Goal: Task Accomplishment & Management: Manage account settings

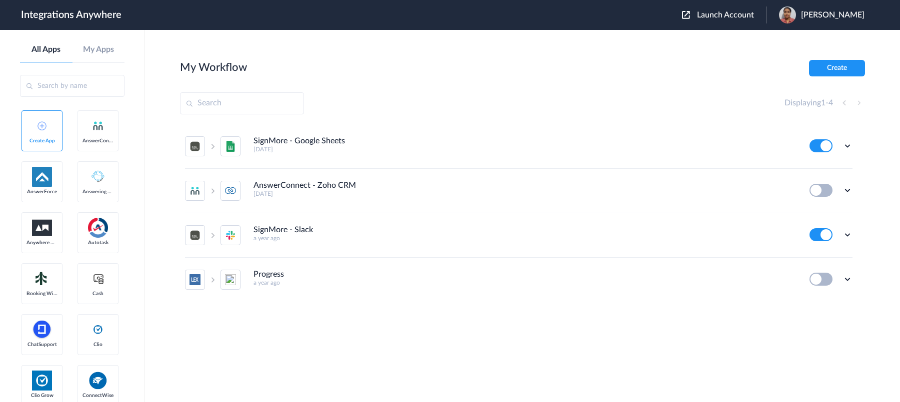
click at [707, 21] on div "Launch Account [PERSON_NAME] My Account Logout" at bounding box center [778, 14] width 192 height 17
click at [706, 17] on span "Launch Account" at bounding box center [725, 15] width 57 height 8
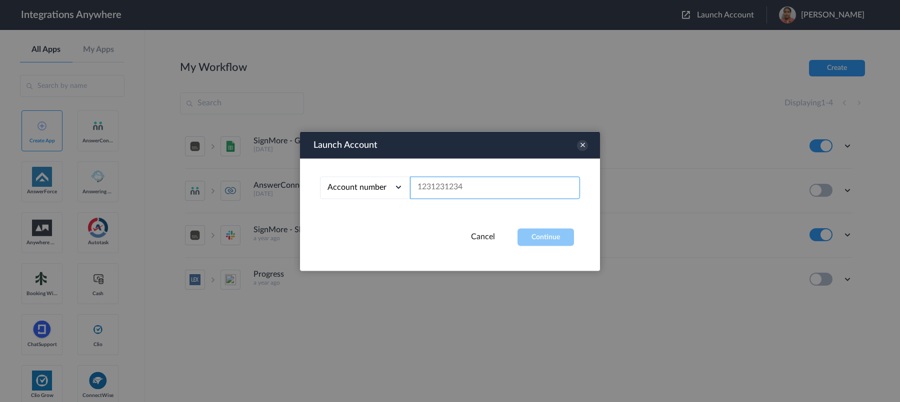
click at [489, 195] on input "text" at bounding box center [495, 187] width 170 height 22
paste input "1210005298"
type input "1210005298"
click at [540, 249] on div "Launch Account Account number Account number Email address 1210005298 Cancel Co…" at bounding box center [450, 200] width 300 height 139
click at [548, 238] on button "Continue" at bounding box center [545, 236] width 56 height 17
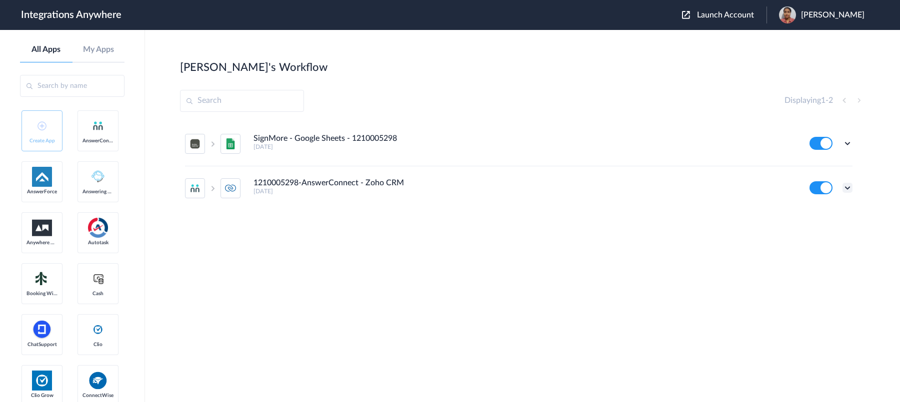
click at [844, 185] on icon at bounding box center [847, 188] width 10 height 10
click at [820, 213] on li "Edit" at bounding box center [819, 211] width 65 height 18
click at [850, 188] on icon at bounding box center [847, 188] width 10 height 10
click at [829, 229] on link "Task history" at bounding box center [819, 229] width 48 height 7
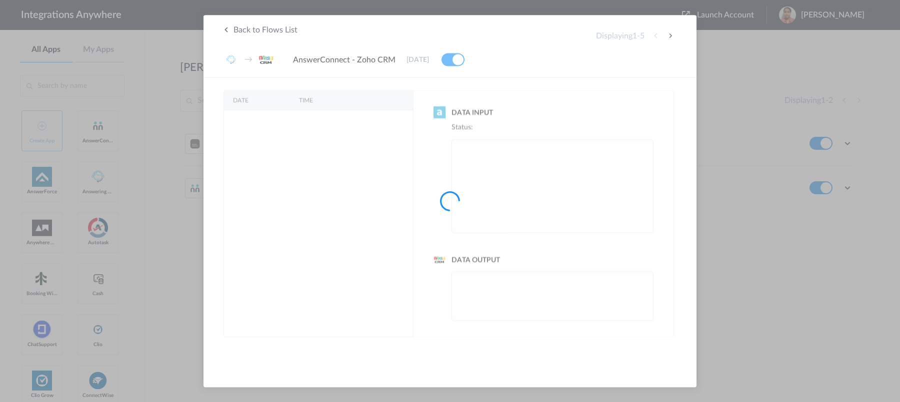
click at [307, 250] on div at bounding box center [450, 201] width 900 height 402
click at [225, 30] on div at bounding box center [450, 201] width 900 height 402
click at [857, 7] on div at bounding box center [450, 201] width 900 height 402
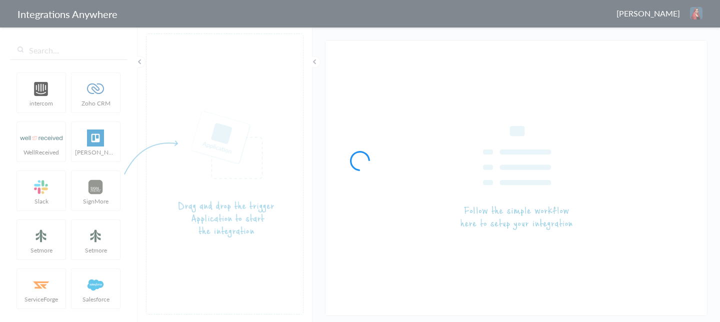
type input "1210005298-AnswerConnect - Zoho CRM"
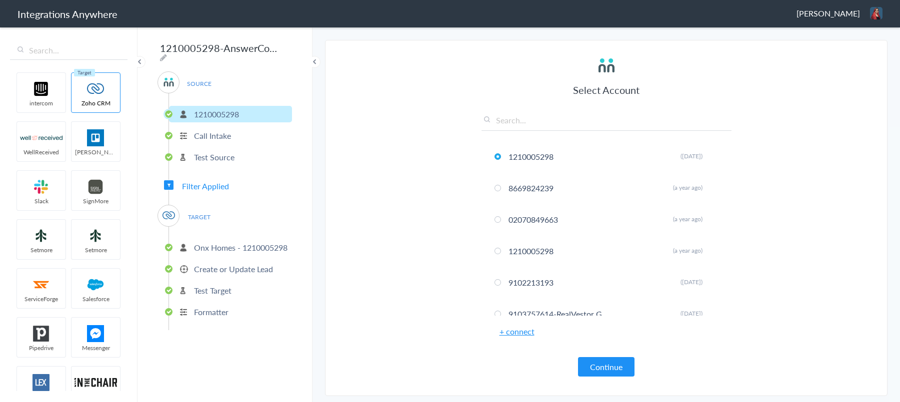
click at [212, 182] on span "Filter Applied" at bounding box center [205, 185] width 47 height 11
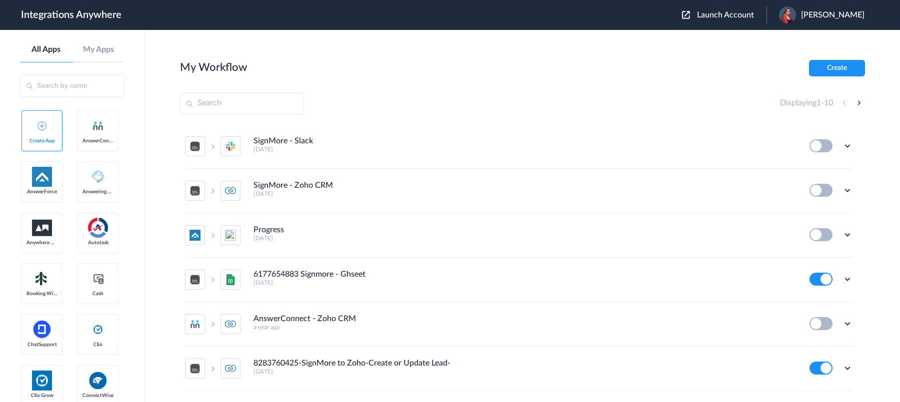
click at [719, 14] on span "Launch Account" at bounding box center [725, 15] width 57 height 8
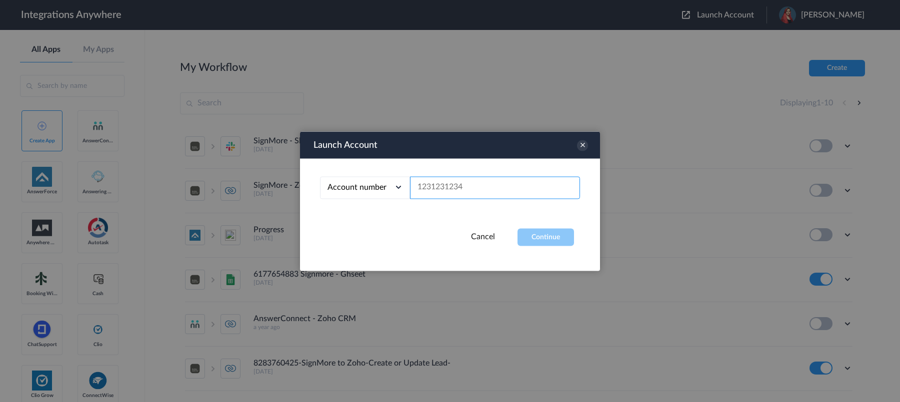
click at [465, 184] on input "text" at bounding box center [495, 187] width 170 height 22
paste input "1210005298"
type input "1210005298"
click at [553, 238] on button "Continue" at bounding box center [545, 236] width 56 height 17
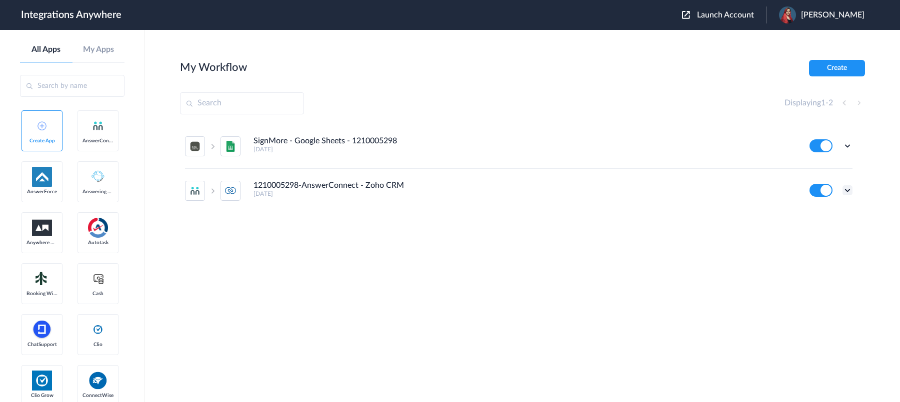
click at [850, 189] on icon at bounding box center [847, 190] width 10 height 10
click at [823, 229] on link "Task history" at bounding box center [819, 231] width 48 height 7
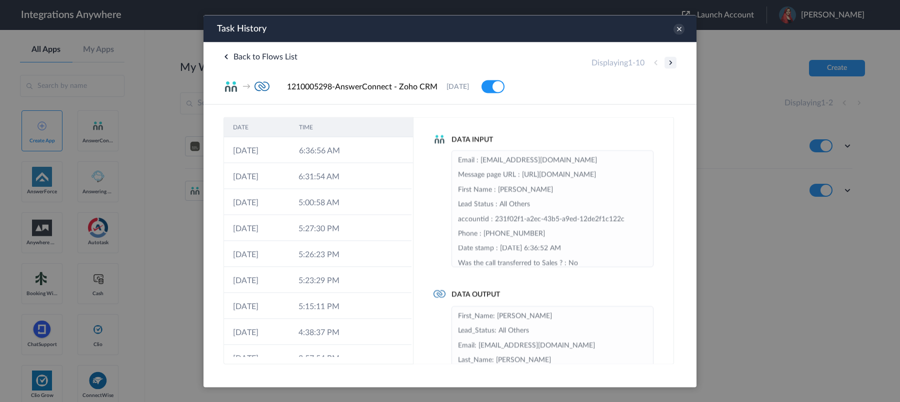
click at [672, 65] on button at bounding box center [670, 62] width 12 height 12
click at [670, 62] on button at bounding box center [670, 62] width 12 height 12
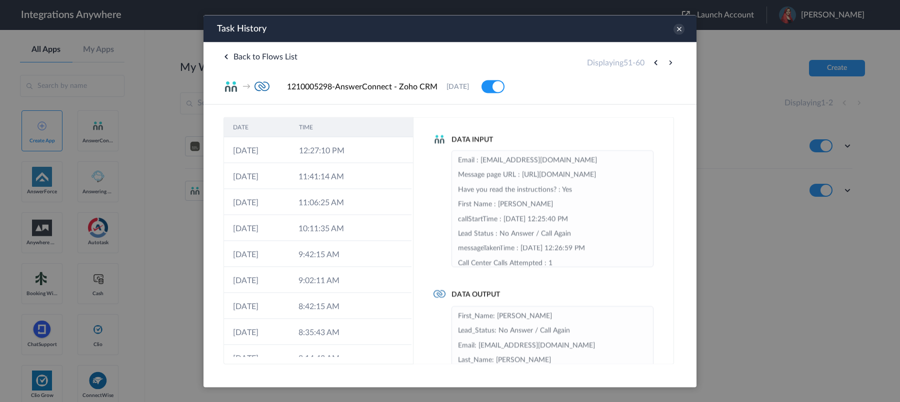
click at [670, 62] on button at bounding box center [670, 62] width 12 height 12
click at [669, 61] on button at bounding box center [670, 62] width 12 height 12
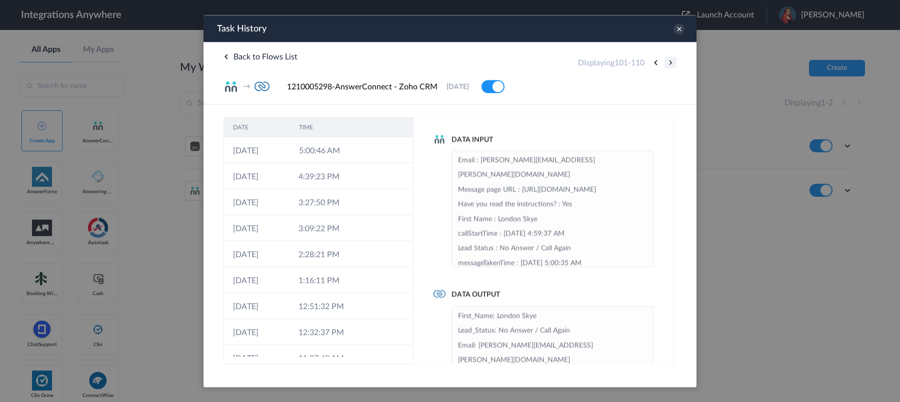
click at [668, 62] on button at bounding box center [670, 62] width 12 height 12
click at [668, 63] on button at bounding box center [670, 62] width 12 height 12
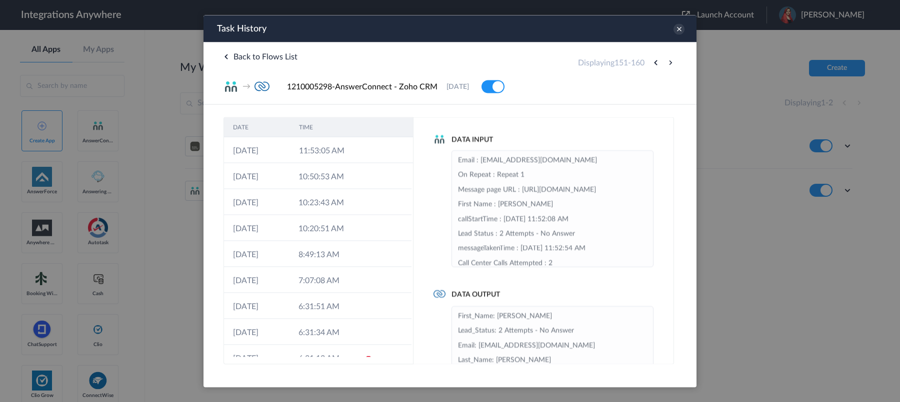
click at [668, 63] on button at bounding box center [670, 62] width 12 height 12
click at [669, 65] on button at bounding box center [670, 62] width 12 height 12
click at [672, 62] on button at bounding box center [670, 62] width 12 height 12
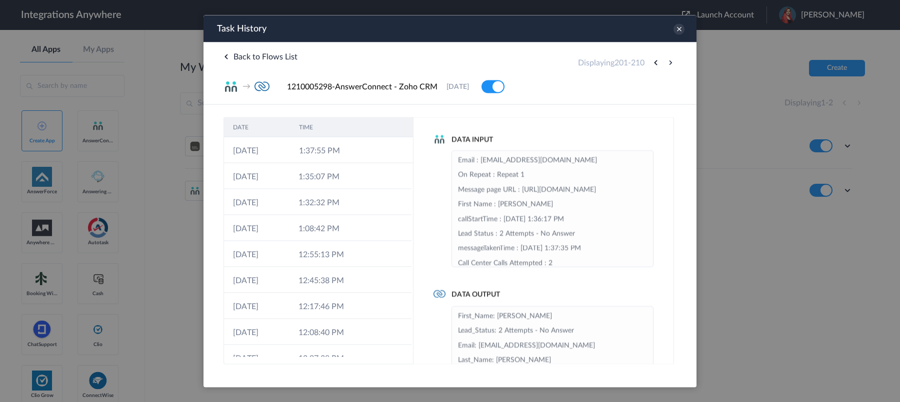
click at [672, 62] on button at bounding box center [670, 62] width 12 height 12
click at [655, 63] on button at bounding box center [655, 62] width 12 height 12
click at [656, 64] on button at bounding box center [655, 62] width 12 height 12
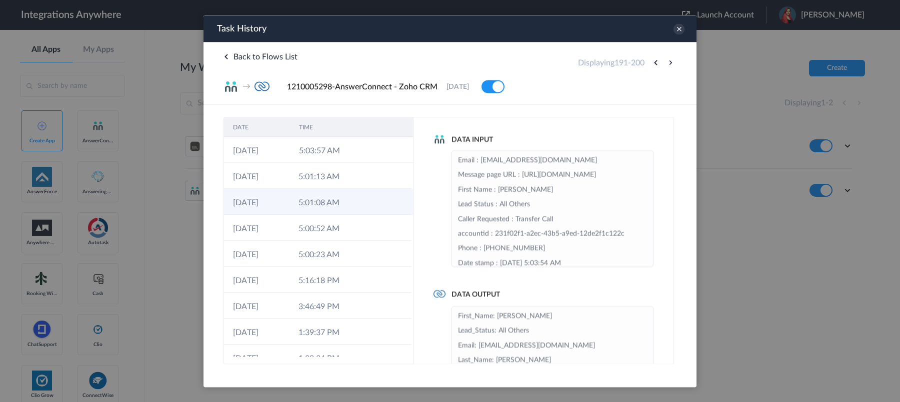
click at [347, 204] on td "5:01:08 AM" at bounding box center [321, 202] width 65 height 26
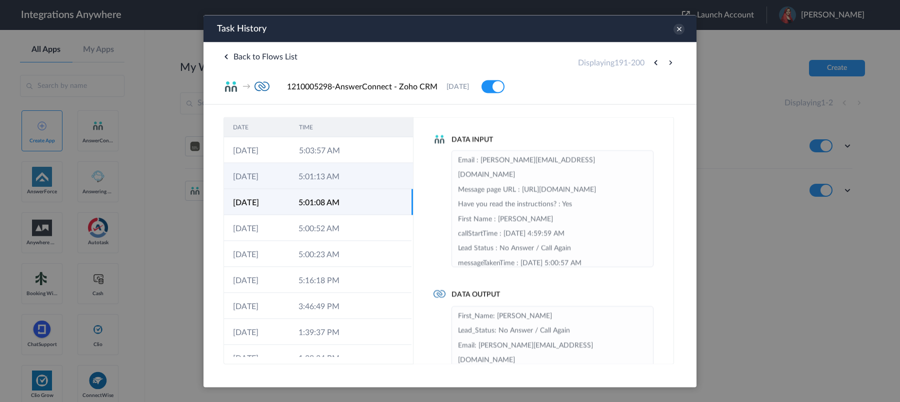
click at [343, 174] on td "5:01:13 AM" at bounding box center [321, 176] width 65 height 26
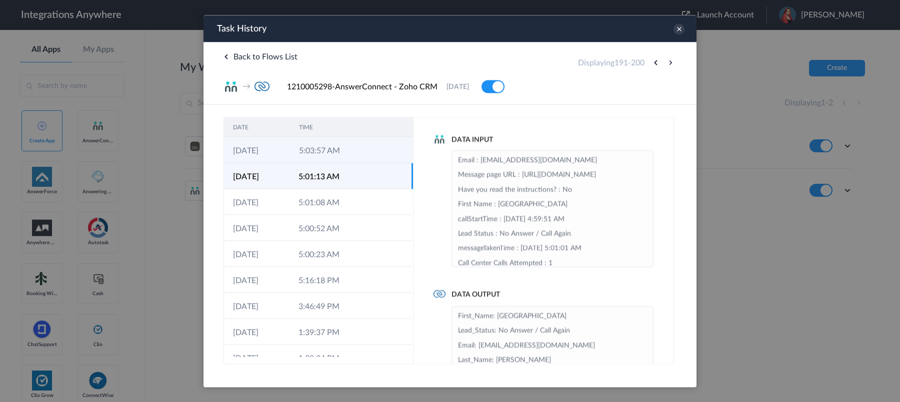
click at [339, 157] on td "5:03:57 AM" at bounding box center [323, 150] width 66 height 26
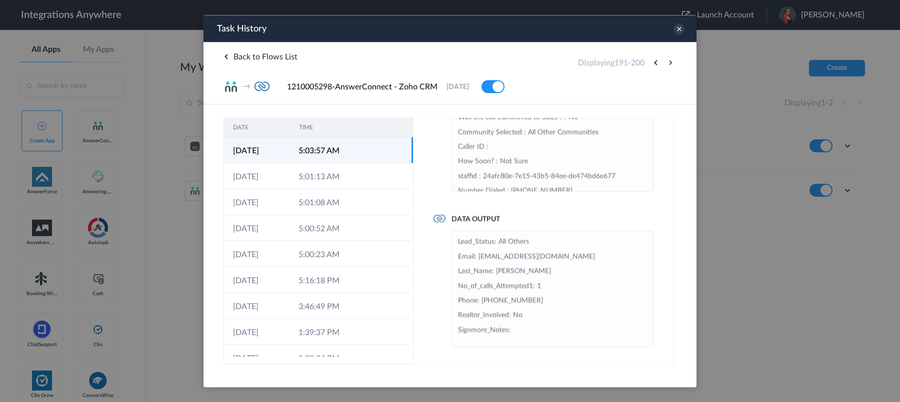
scroll to position [14, 0]
